Goal: Find specific page/section: Find specific page/section

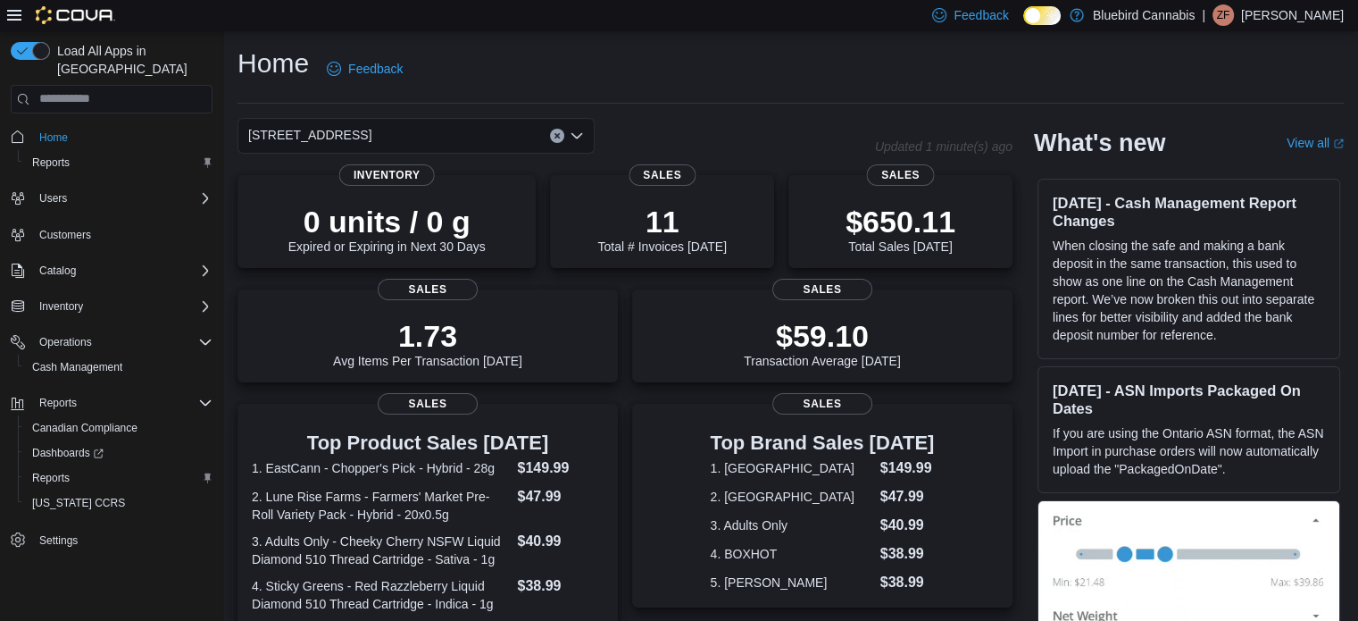
click at [414, 138] on div "[STREET_ADDRESS]" at bounding box center [416, 136] width 357 height 36
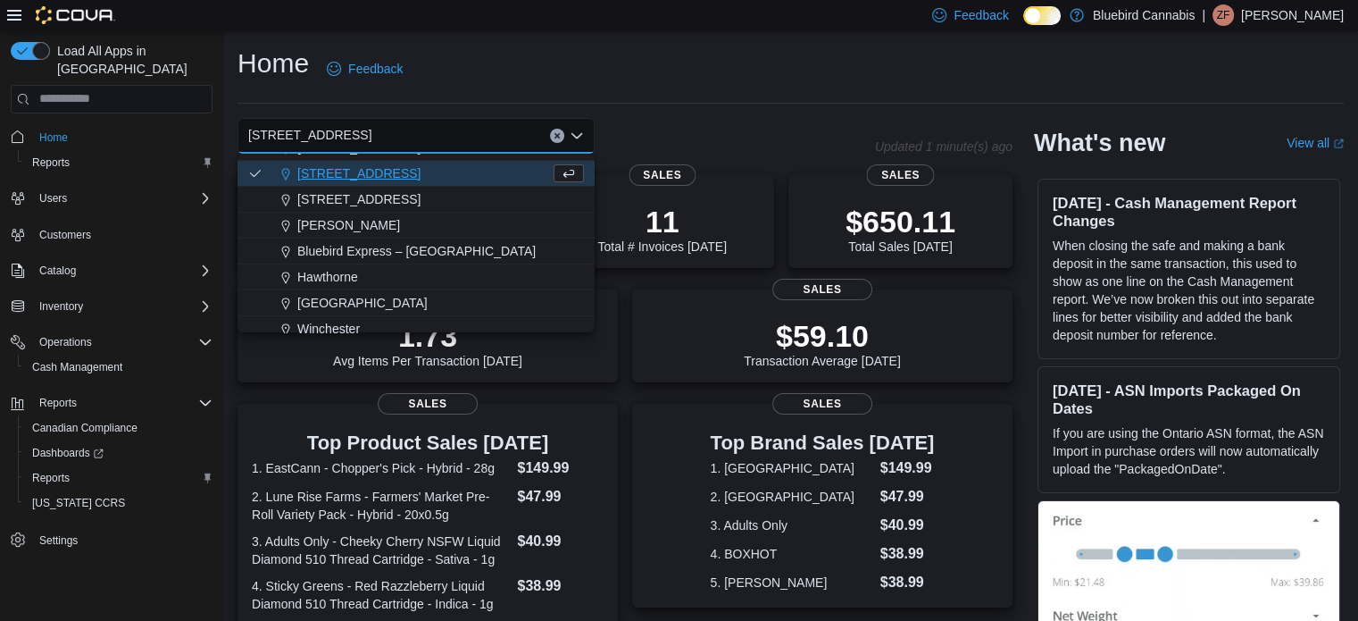
scroll to position [157, 0]
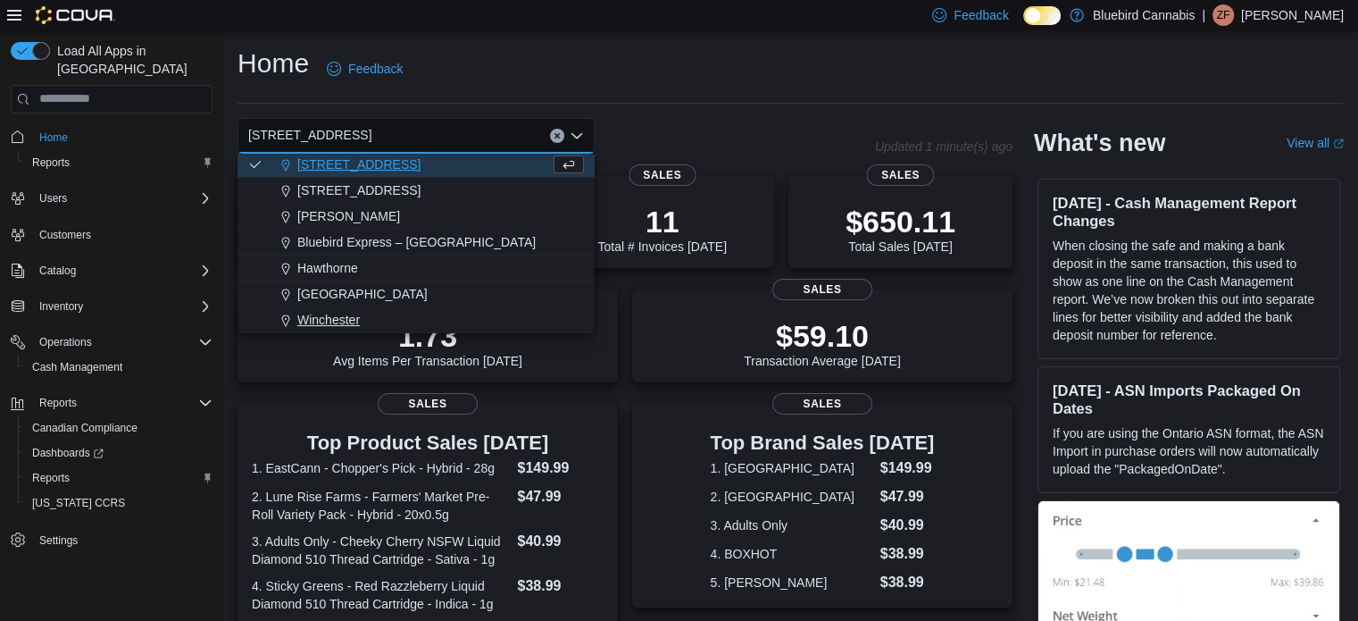
click at [381, 311] on div "Winchester" at bounding box center [427, 320] width 314 height 18
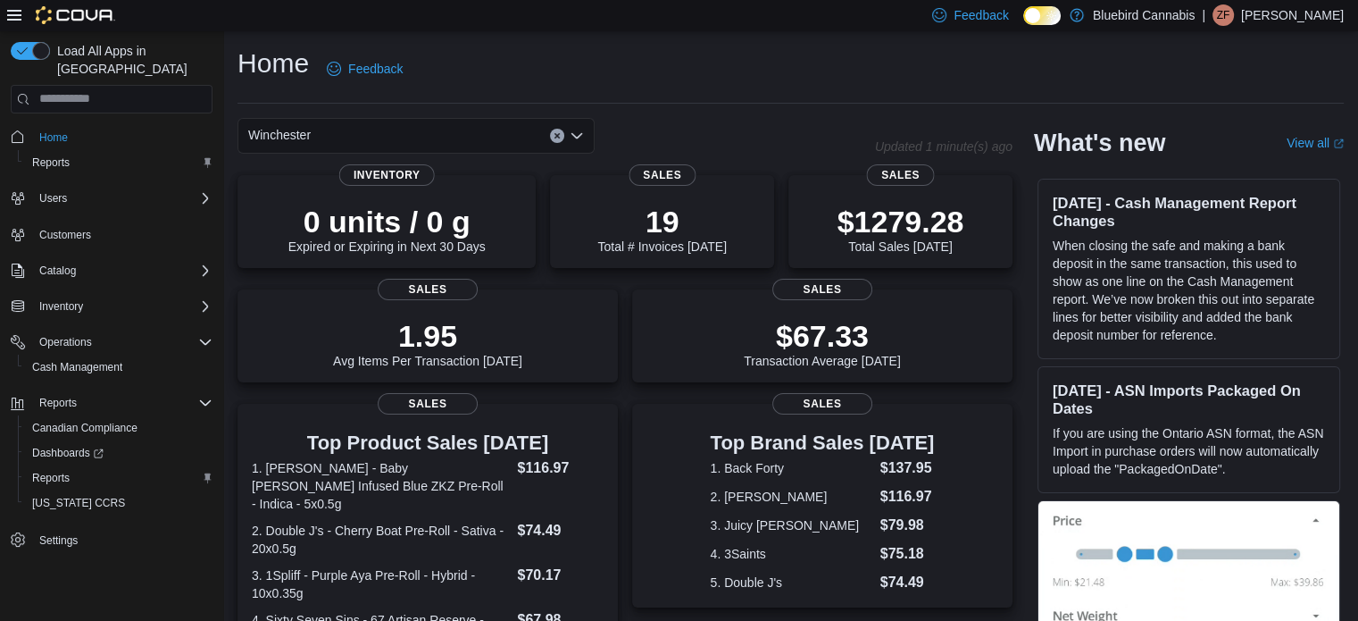
click at [363, 132] on div "Winchester" at bounding box center [416, 136] width 357 height 36
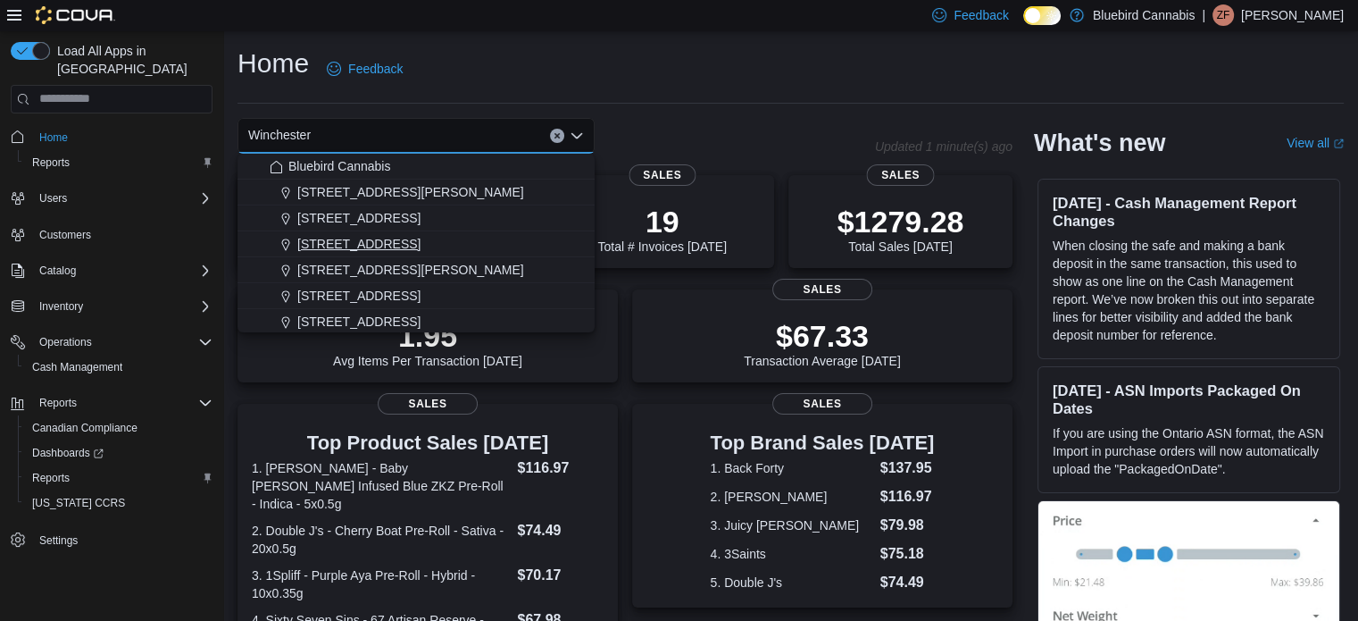
click at [350, 257] on button "[STREET_ADDRESS][PERSON_NAME]" at bounding box center [416, 270] width 357 height 26
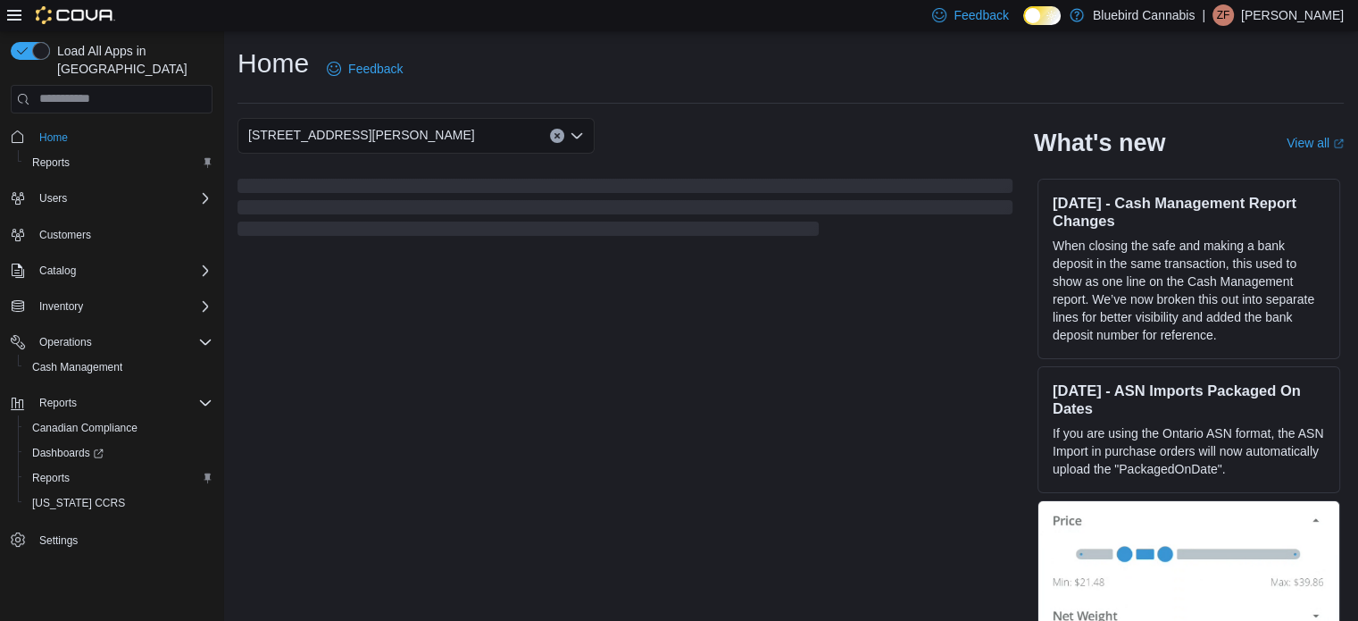
click at [356, 140] on span "[STREET_ADDRESS][PERSON_NAME]" at bounding box center [361, 134] width 227 height 21
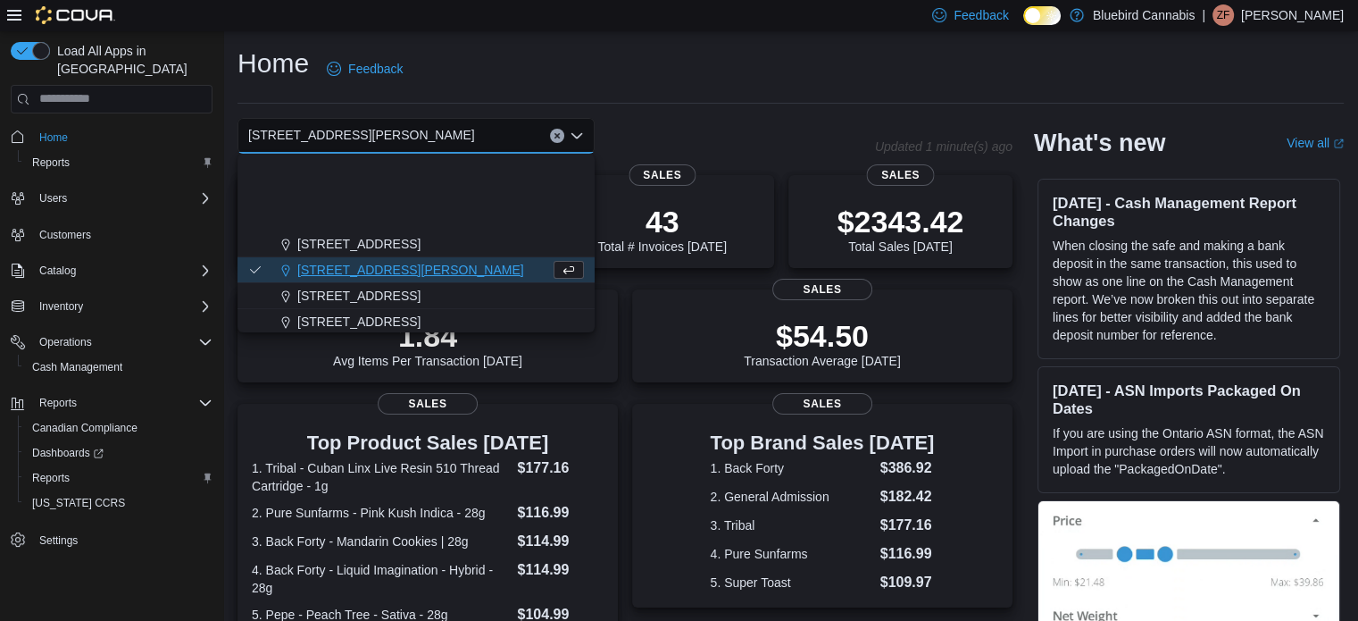
scroll to position [157, 0]
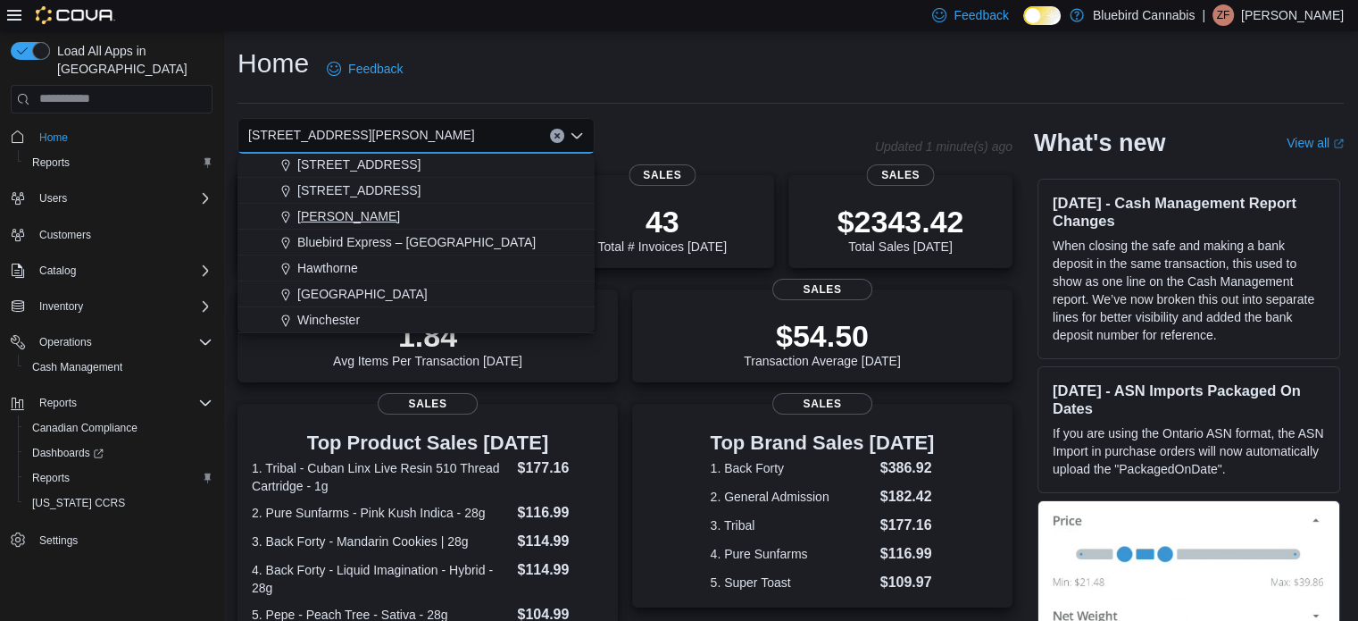
click at [347, 210] on div "[PERSON_NAME]" at bounding box center [427, 216] width 314 height 18
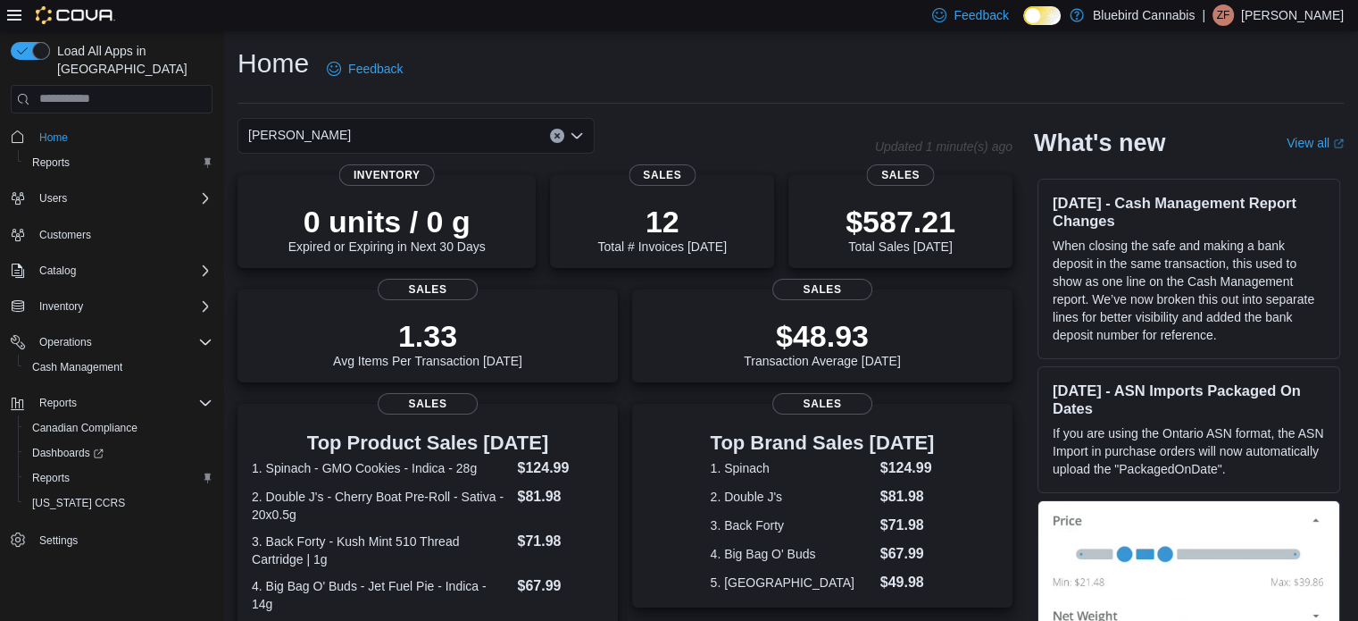
click at [363, 132] on div "[PERSON_NAME] Combo box. Selected. [GEOGRAPHIC_DATA]. Press Backspace to delete…" at bounding box center [416, 136] width 357 height 36
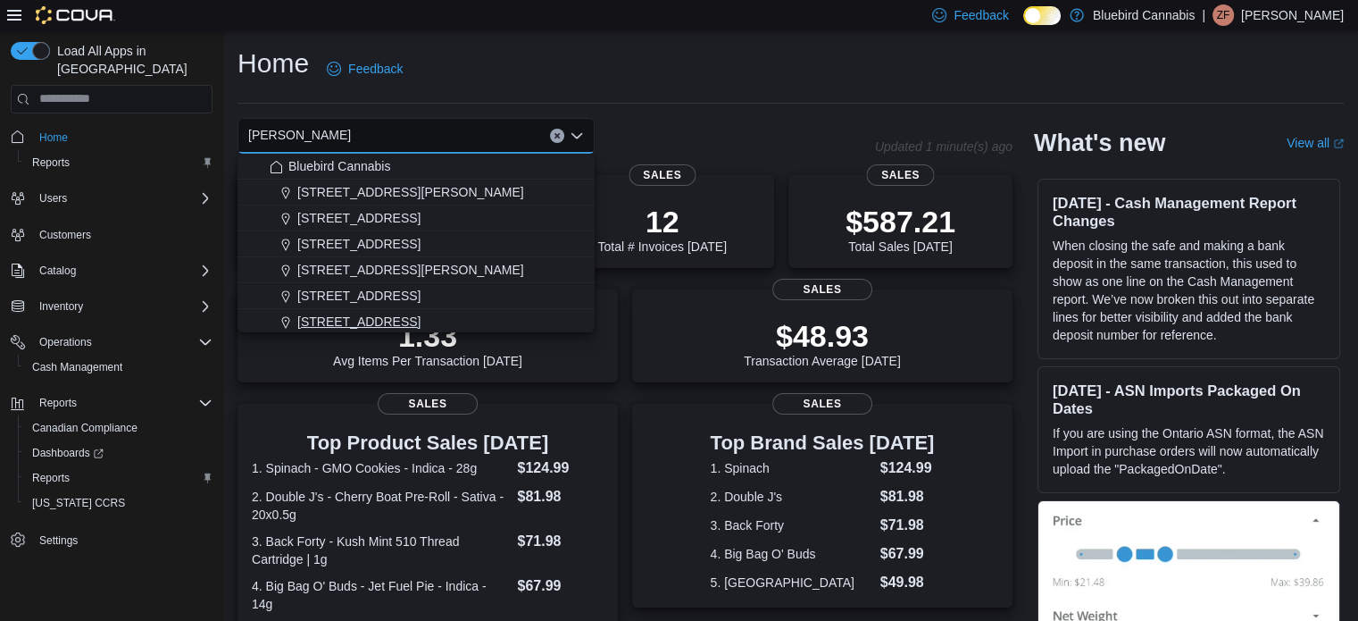
click at [388, 319] on span "[STREET_ADDRESS]" at bounding box center [358, 322] width 123 height 18
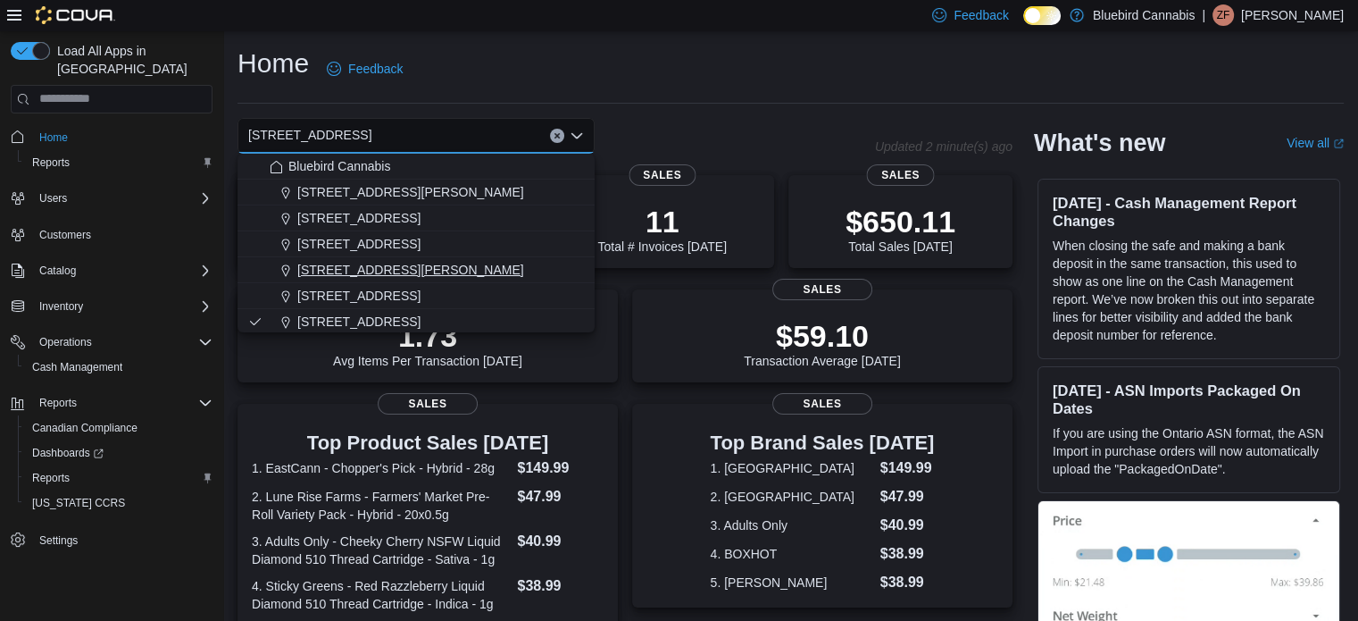
click at [387, 263] on span "[STREET_ADDRESS][PERSON_NAME]" at bounding box center [410, 270] width 227 height 18
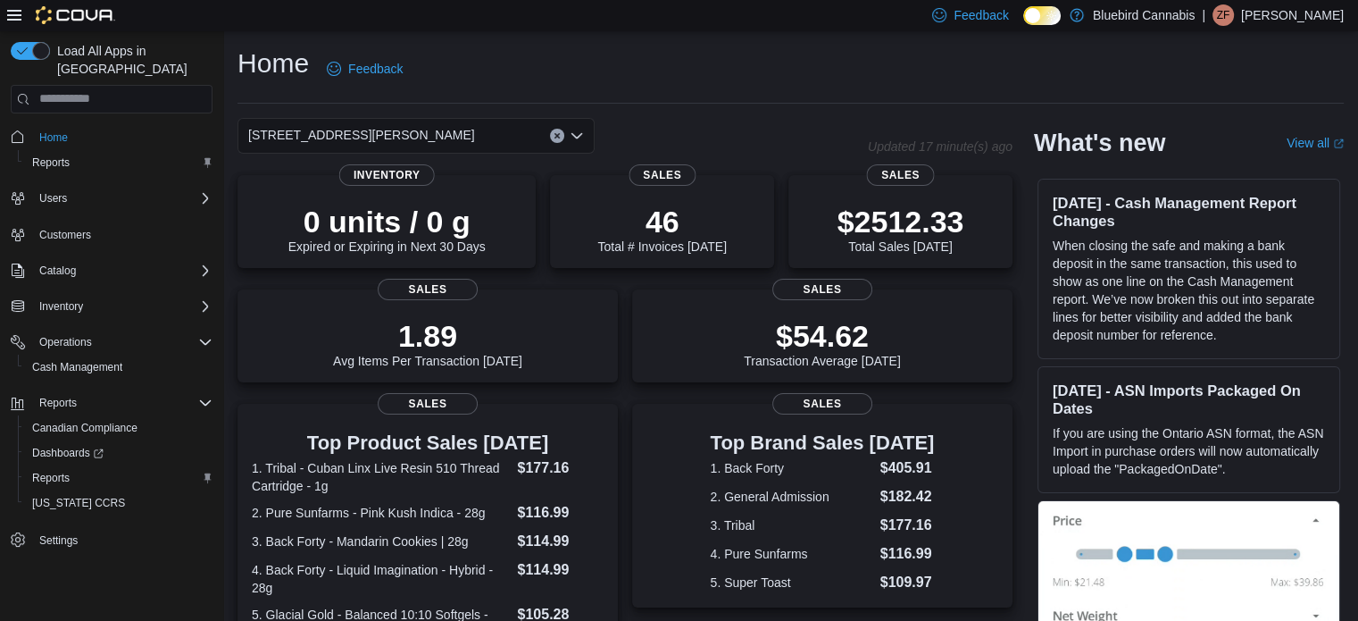
click at [338, 141] on span "[STREET_ADDRESS][PERSON_NAME]" at bounding box center [361, 134] width 227 height 21
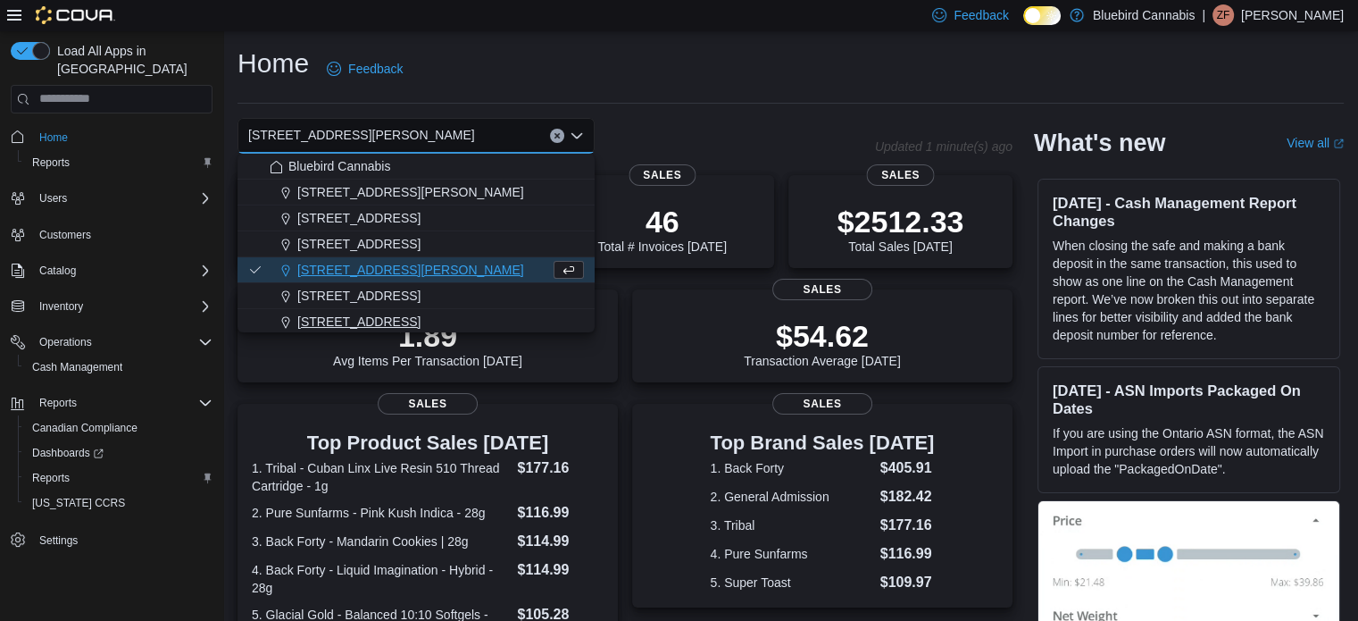
click at [361, 328] on span "[STREET_ADDRESS]" at bounding box center [358, 322] width 123 height 18
